Goal: Transaction & Acquisition: Purchase product/service

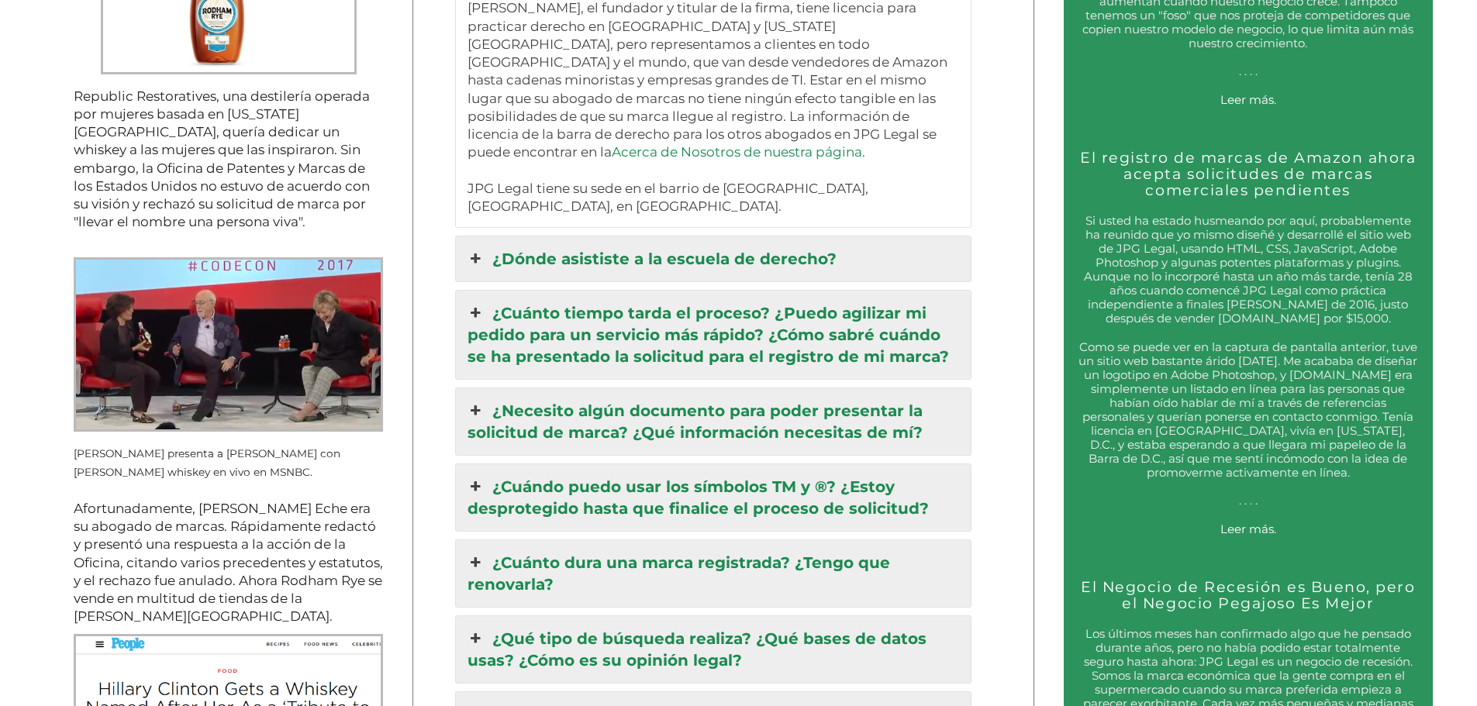
scroll to position [2248, 0]
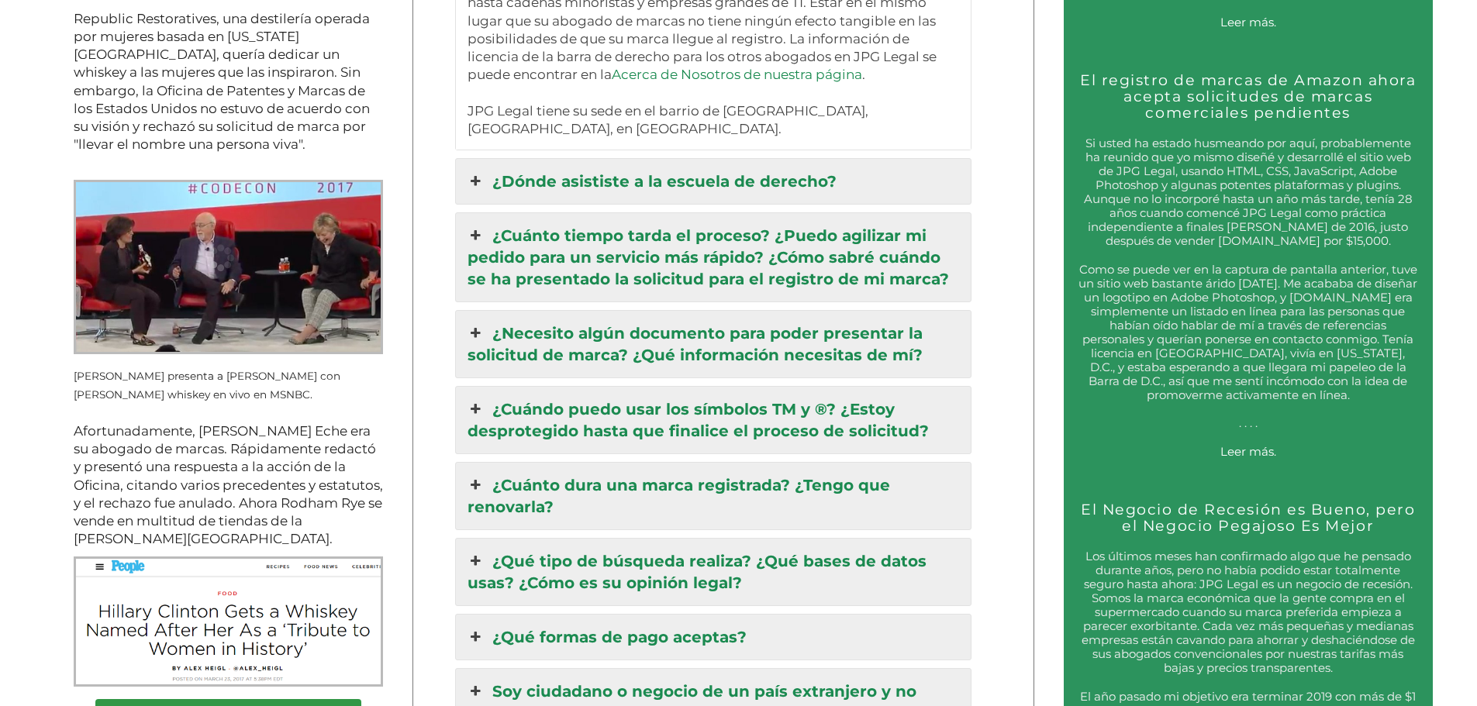
click at [852, 332] on link "¿Necesito algún documento para poder presentar la solicitud de marca? ¿Qué info…" at bounding box center [713, 344] width 515 height 67
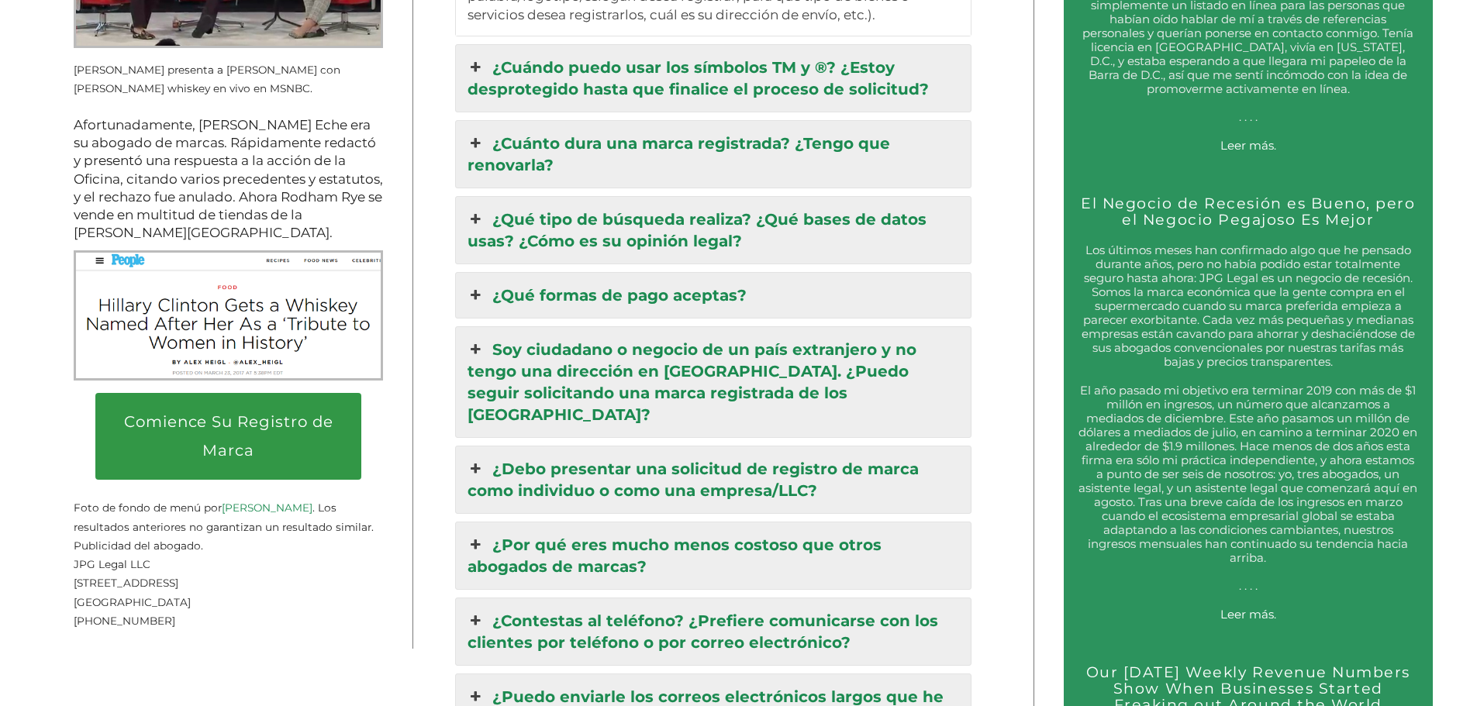
scroll to position [2558, 0]
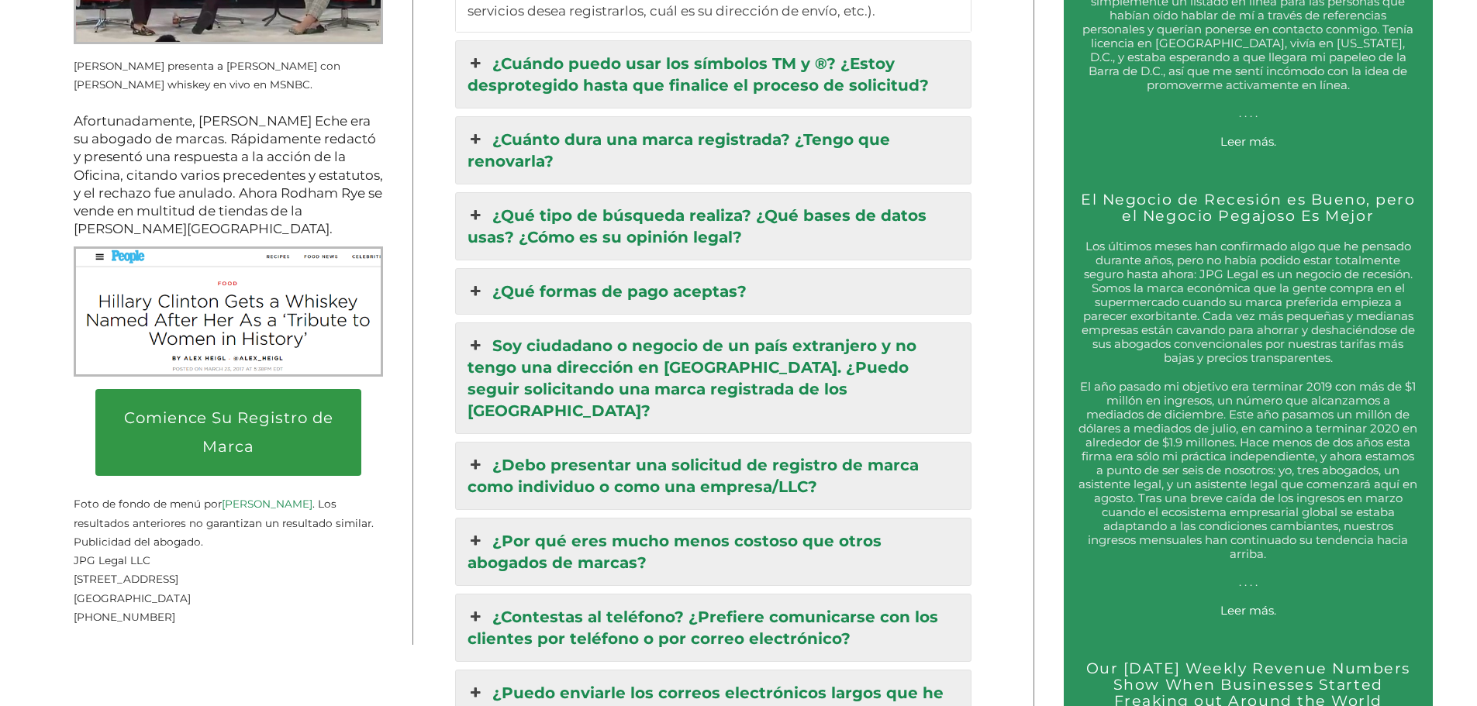
click at [722, 291] on link "¿Qué formas de pago aceptas?" at bounding box center [713, 291] width 515 height 45
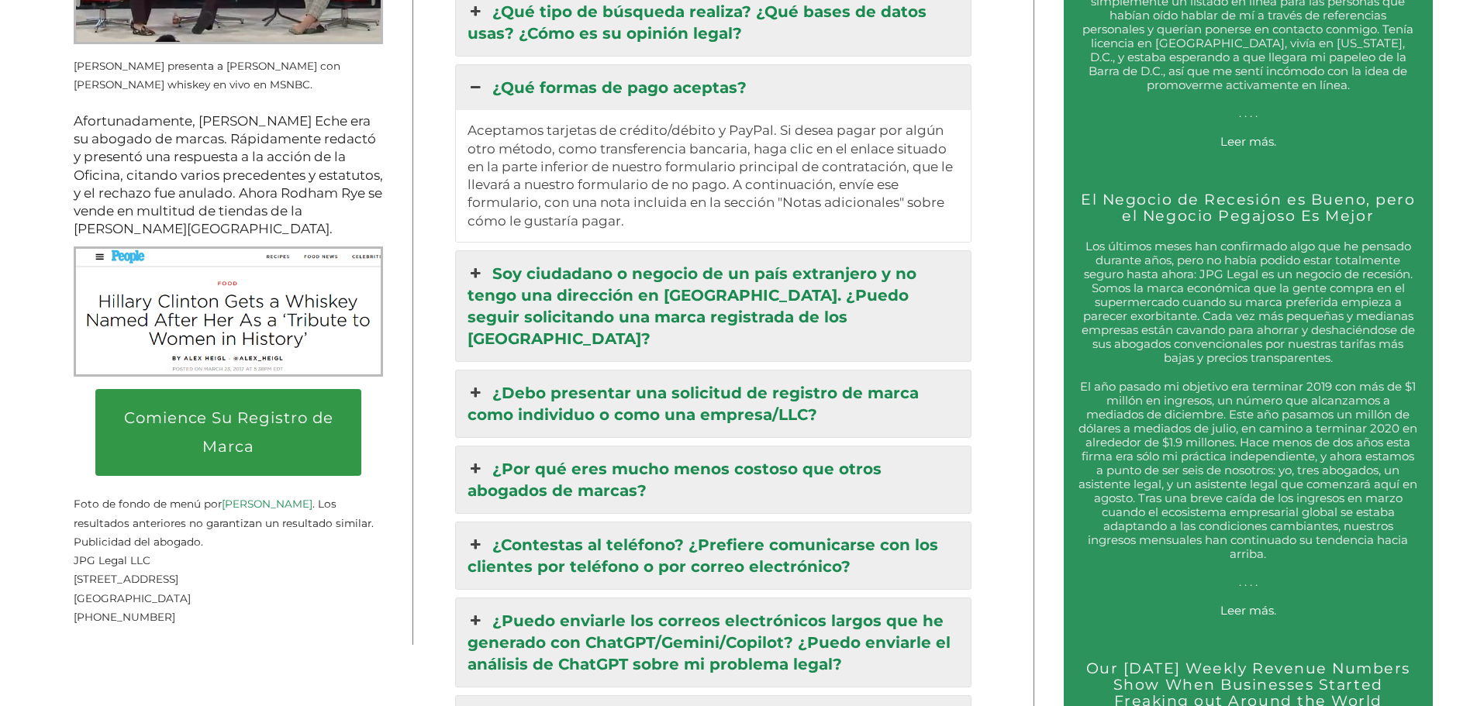
click at [744, 275] on link "Soy ciudadano o negocio de un país extranjero y no tengo una dirección en [GEOG…" at bounding box center [713, 306] width 515 height 110
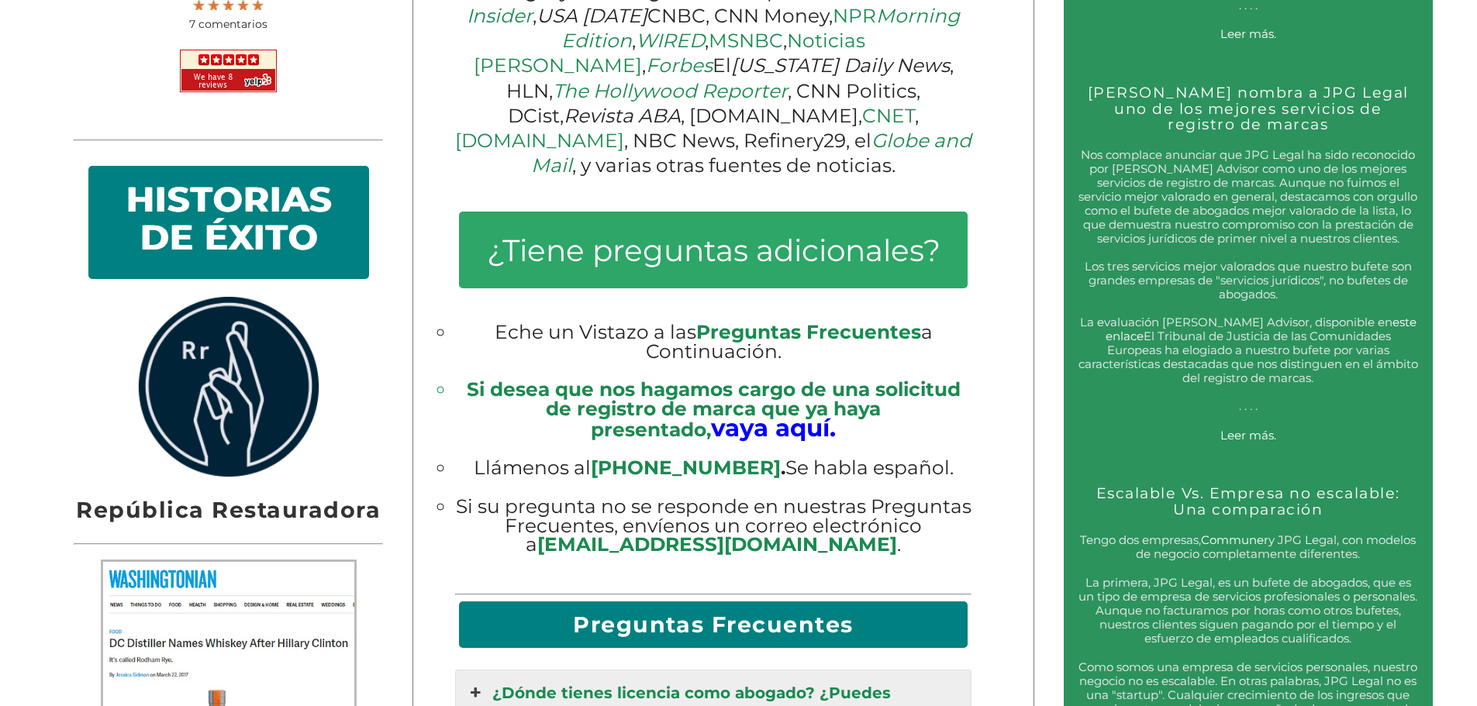
scroll to position [1628, 0]
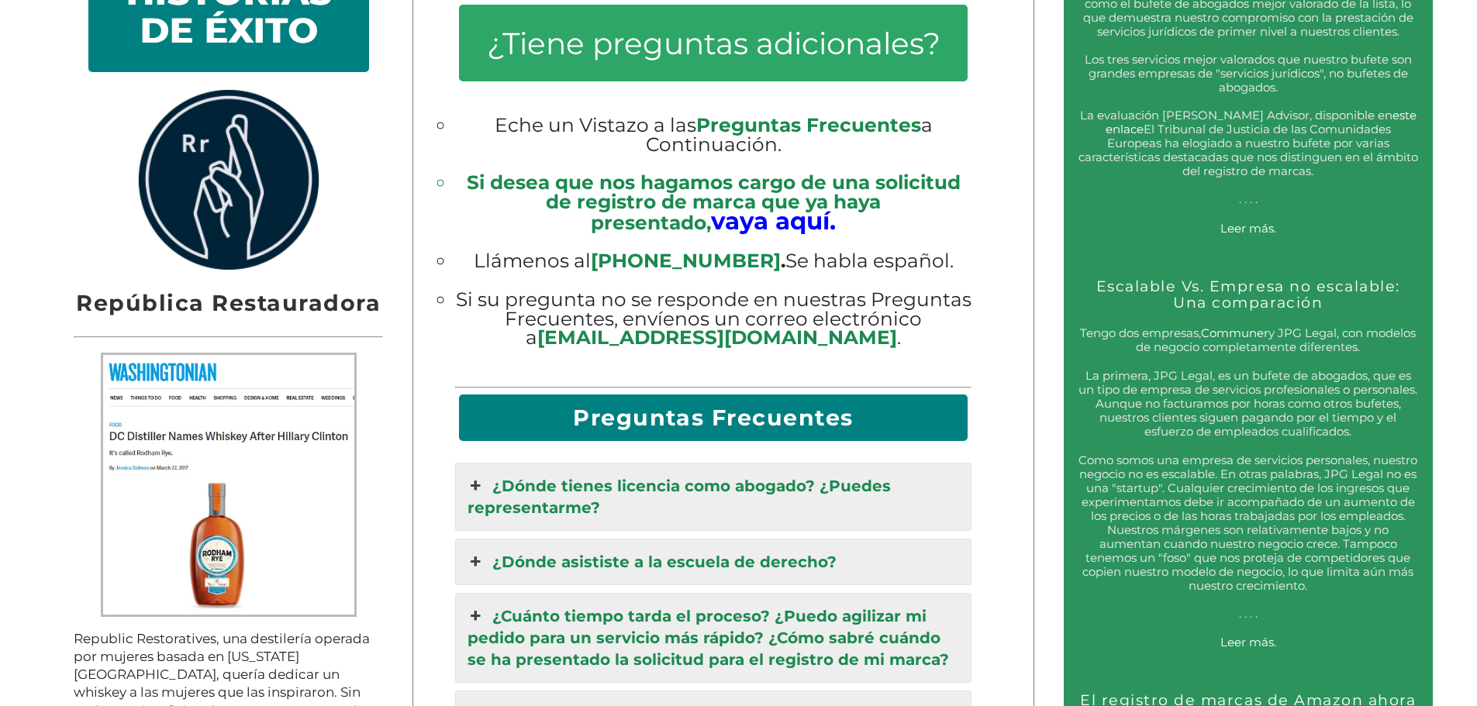
click at [711, 218] on big "vaya aquí." at bounding box center [773, 220] width 125 height 29
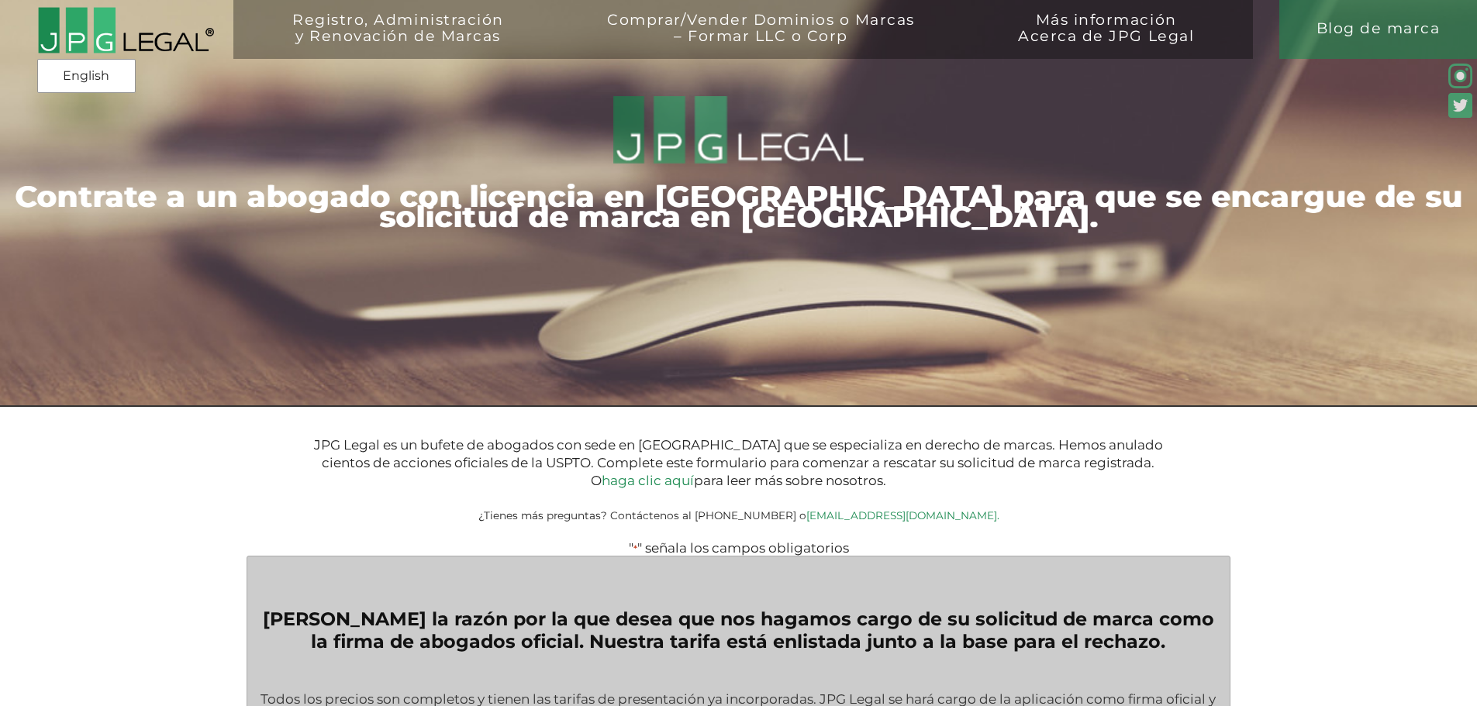
type input "$399.00"
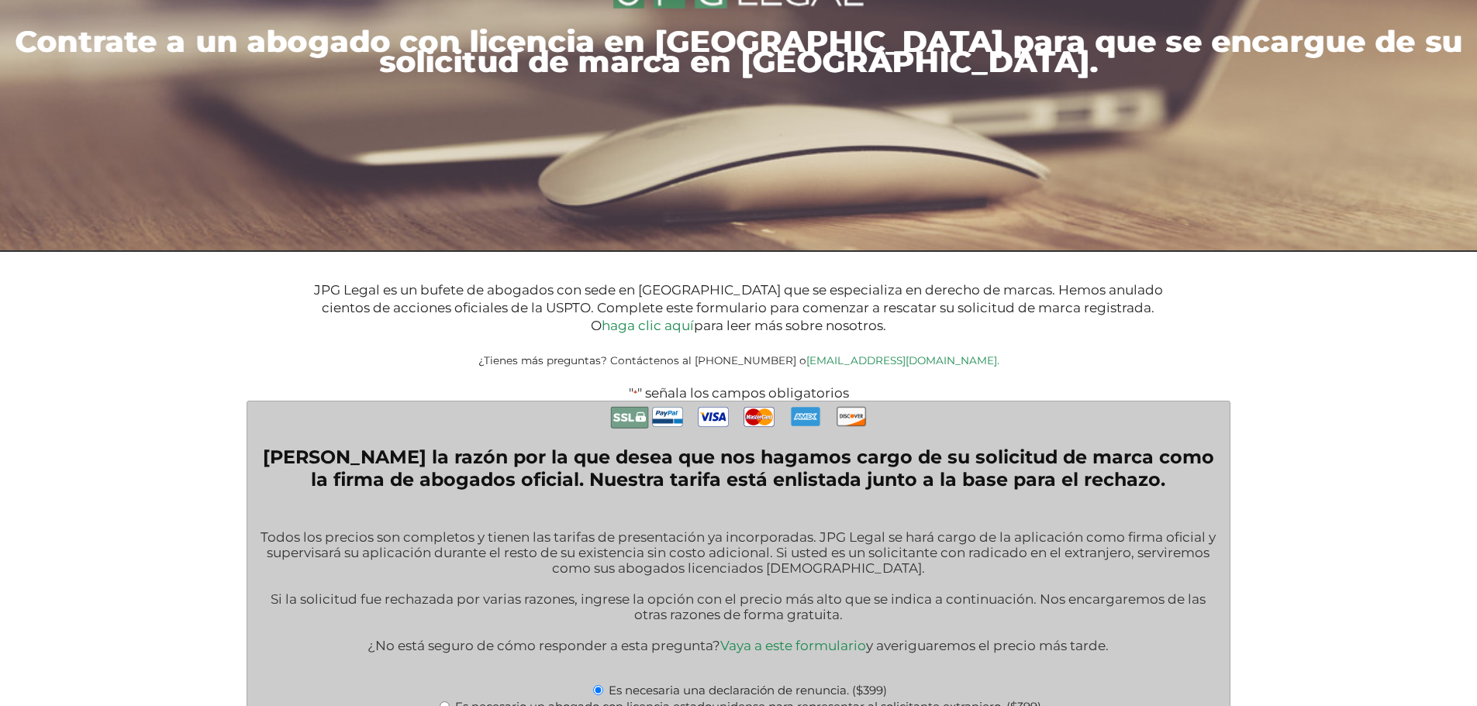
scroll to position [233, 0]
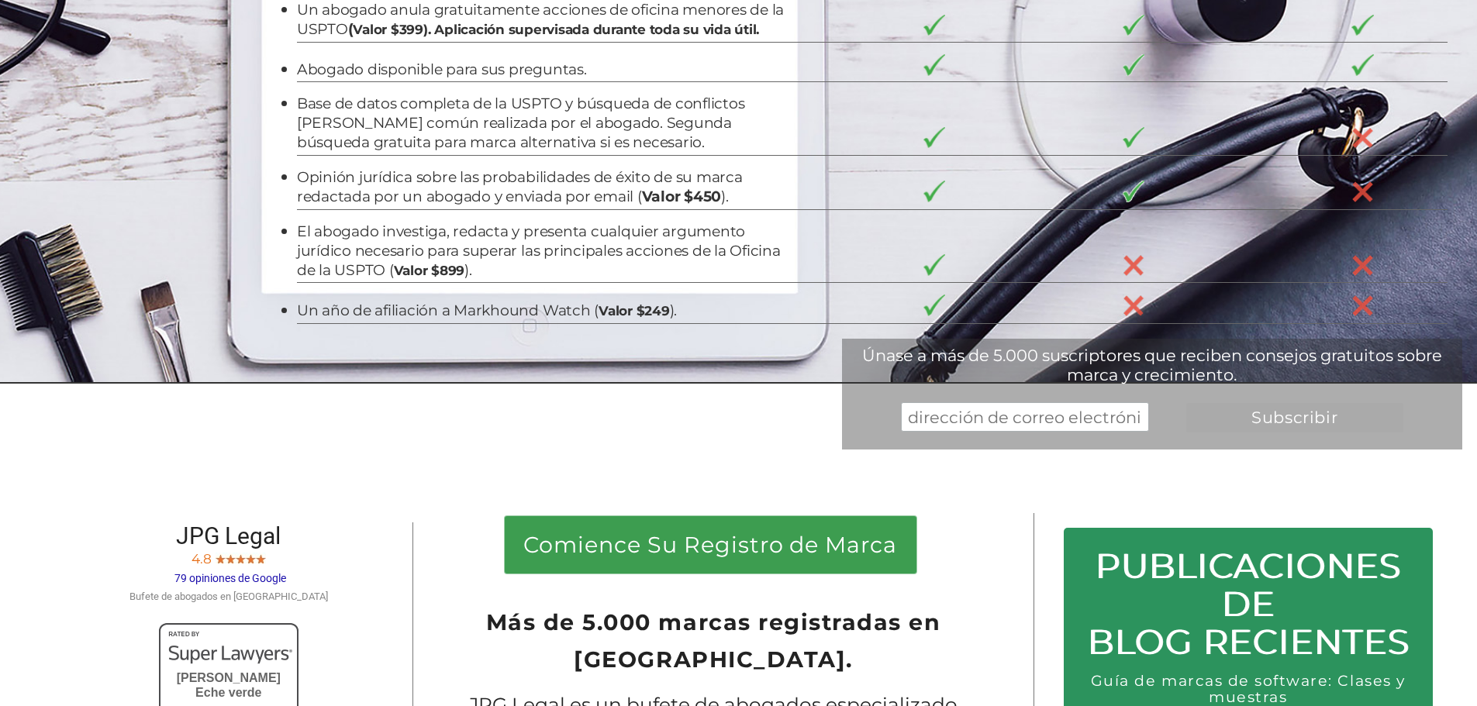
scroll to position [618, 0]
